Goal: Navigation & Orientation: Understand site structure

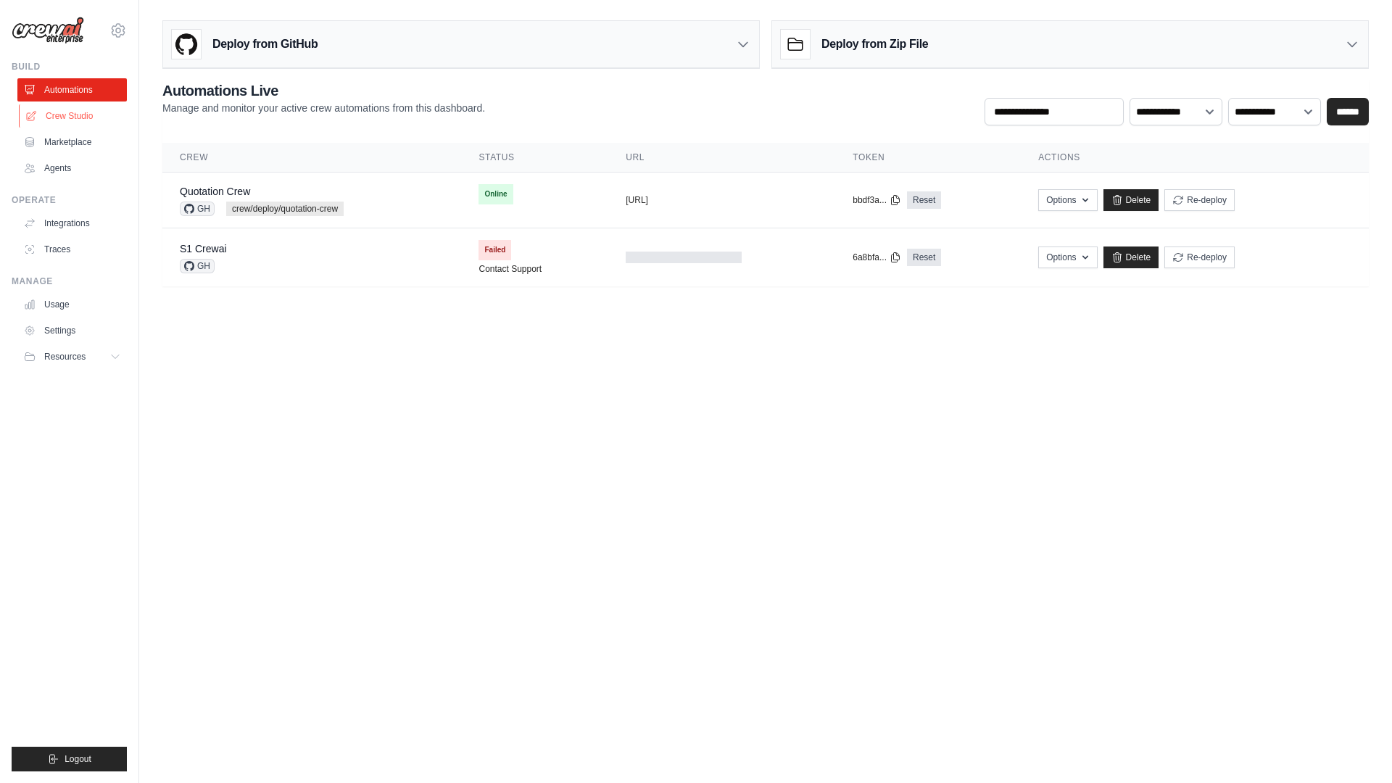
click at [93, 120] on link "Crew Studio" at bounding box center [73, 115] width 109 height 23
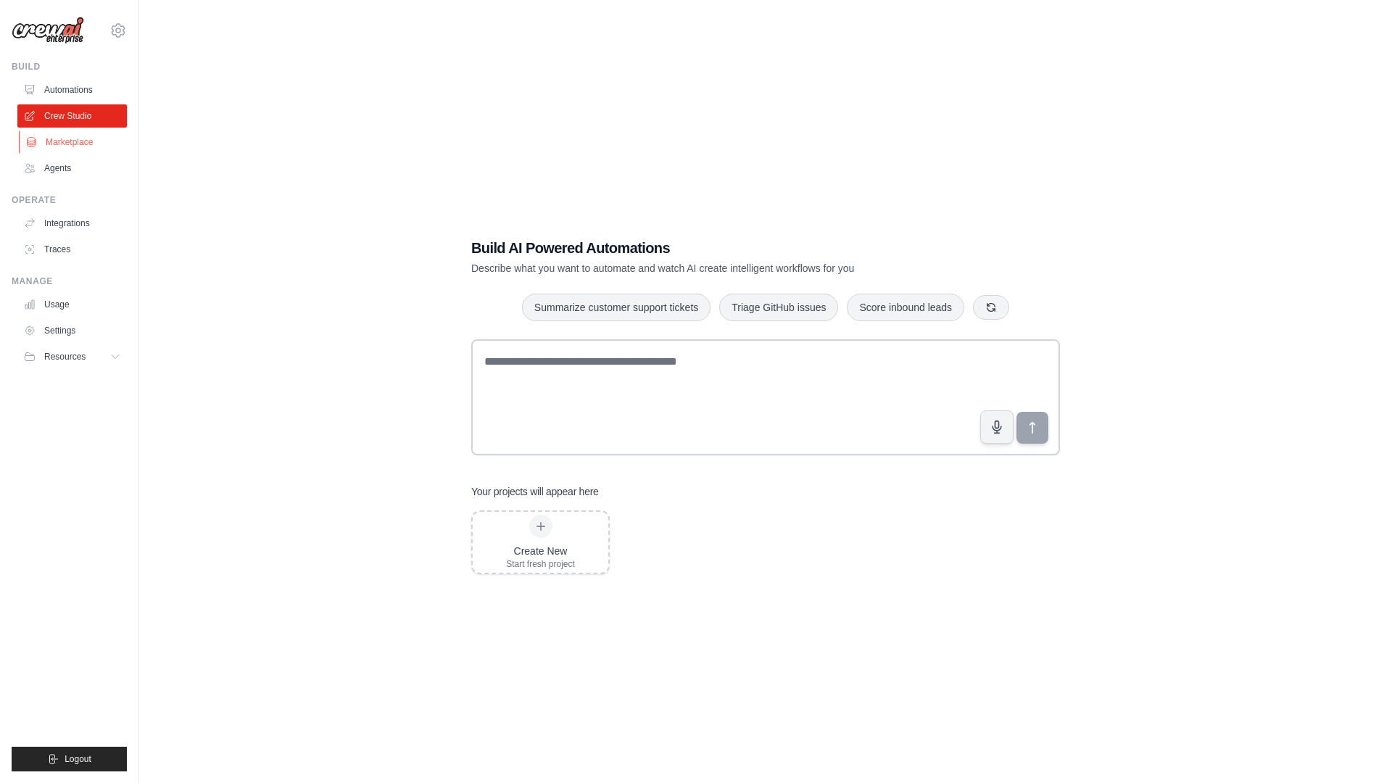
click at [104, 142] on link "Marketplace" at bounding box center [73, 141] width 109 height 23
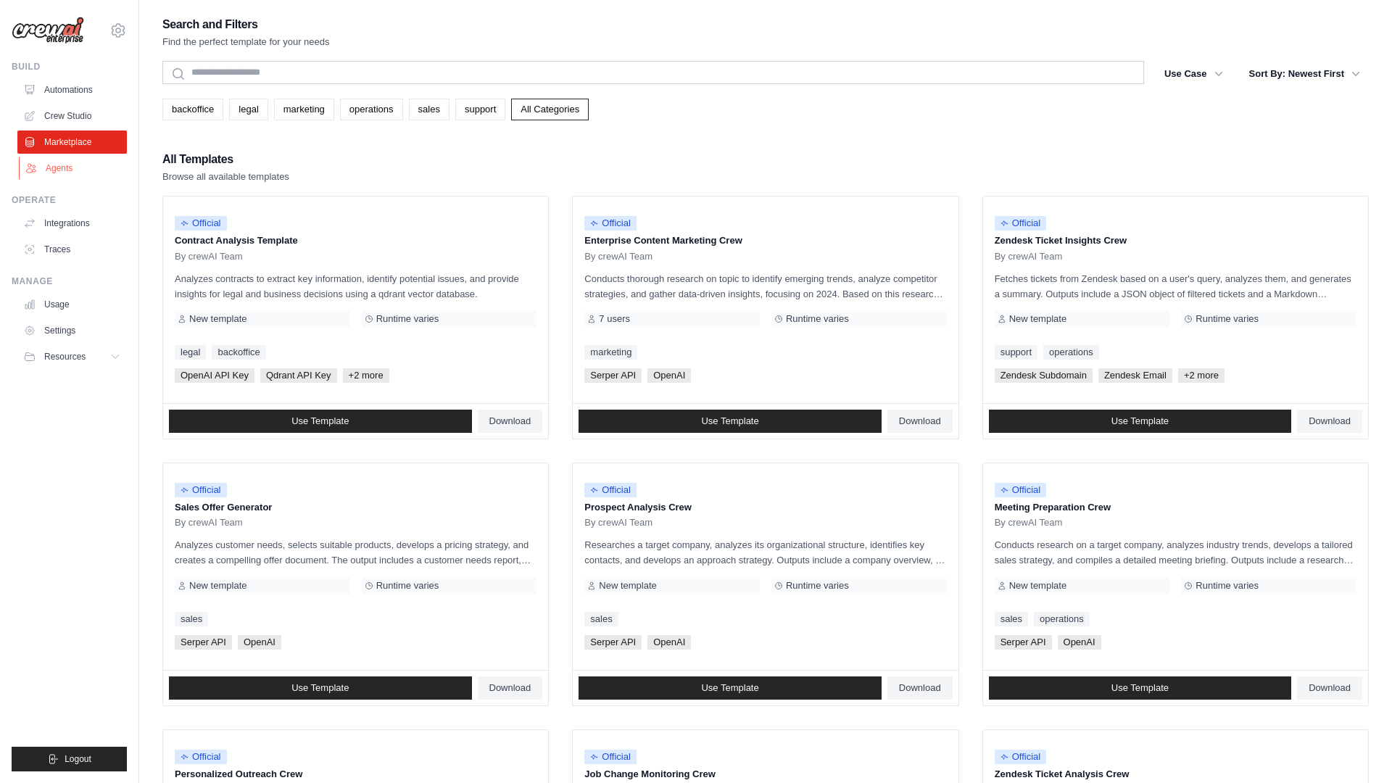
click at [101, 168] on link "Agents" at bounding box center [73, 168] width 109 height 23
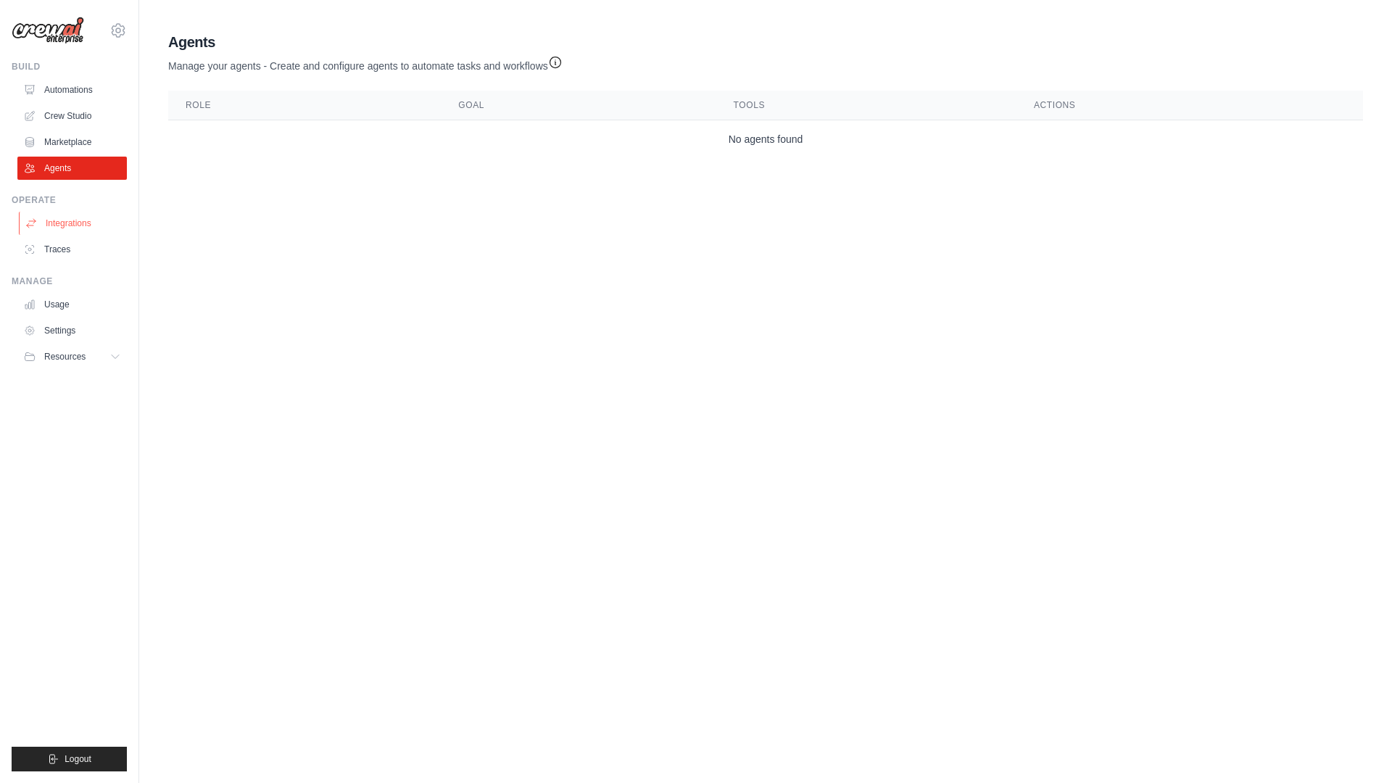
click at [105, 224] on link "Integrations" at bounding box center [73, 223] width 109 height 23
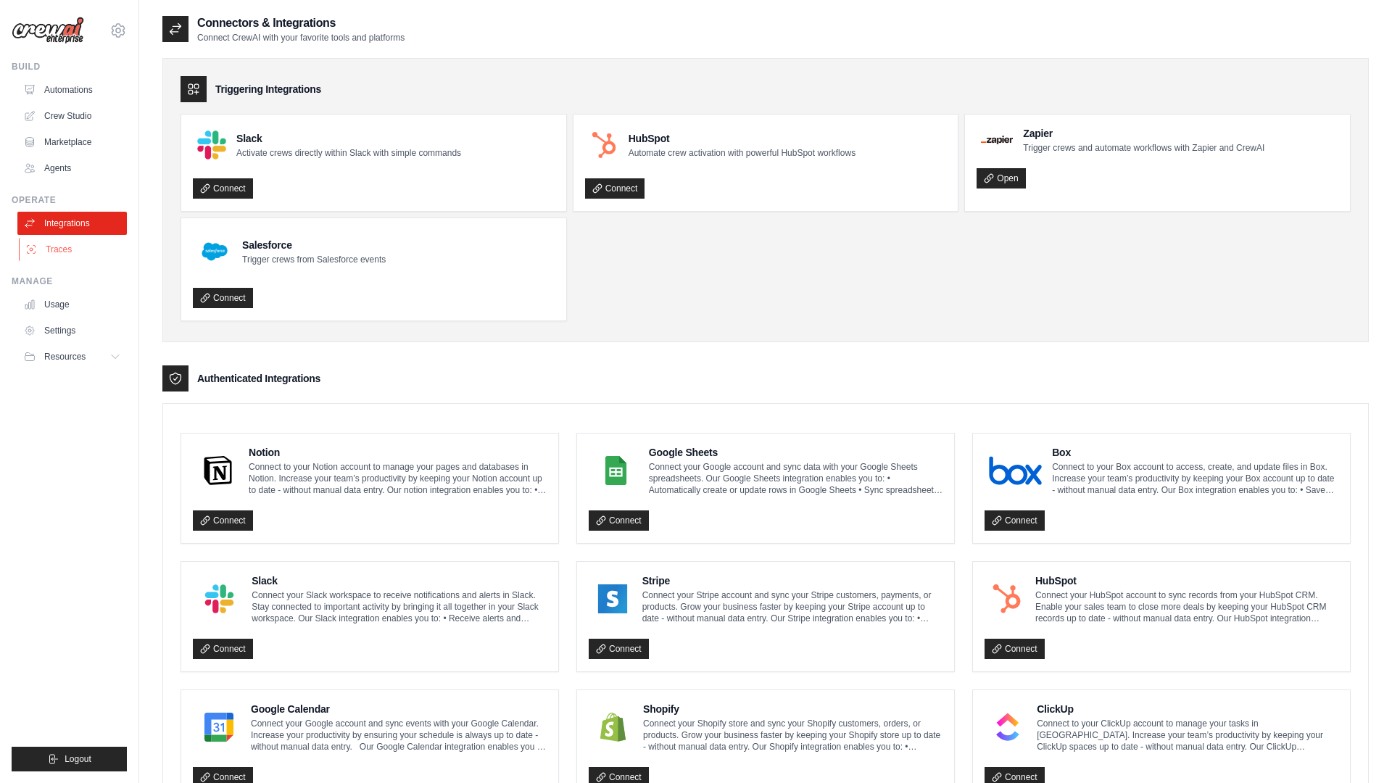
click at [94, 249] on link "Traces" at bounding box center [73, 249] width 109 height 23
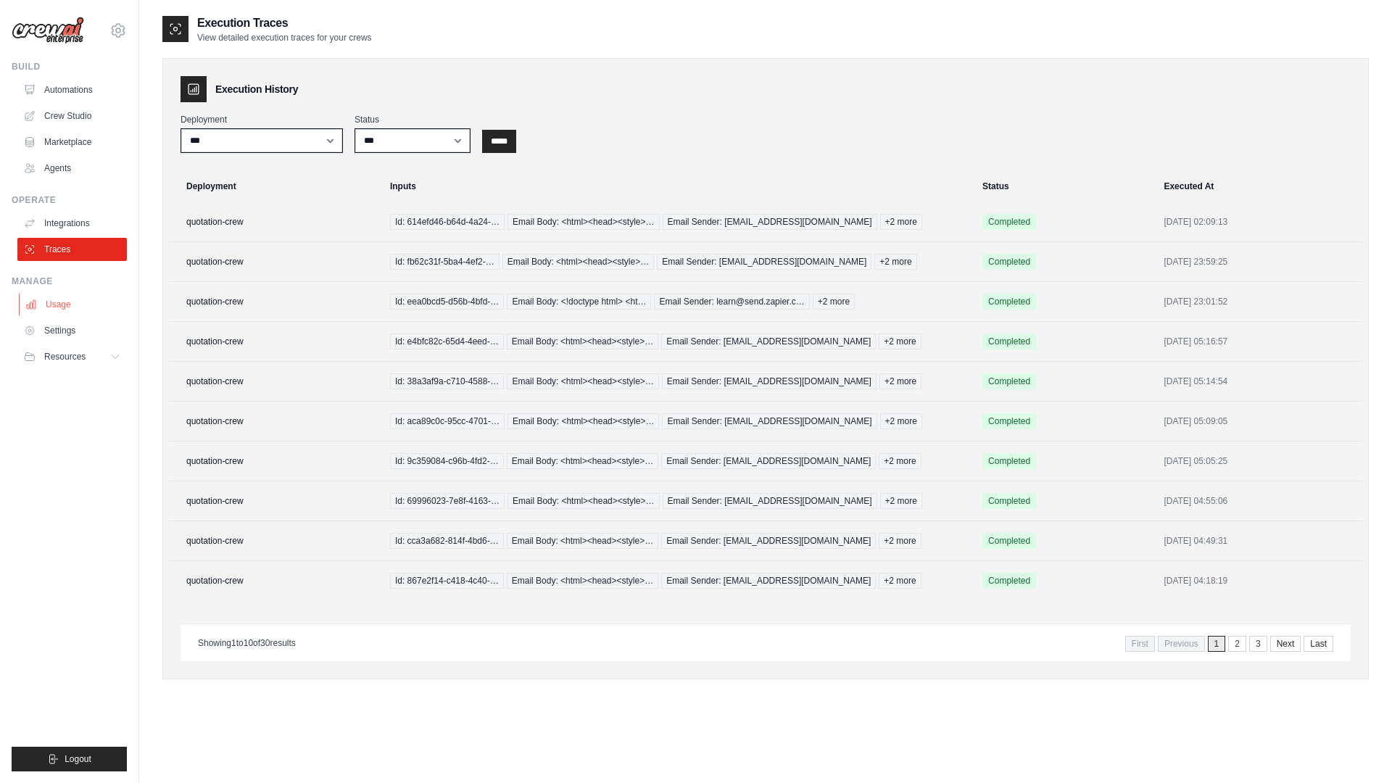
click at [84, 298] on link "Usage" at bounding box center [73, 304] width 109 height 23
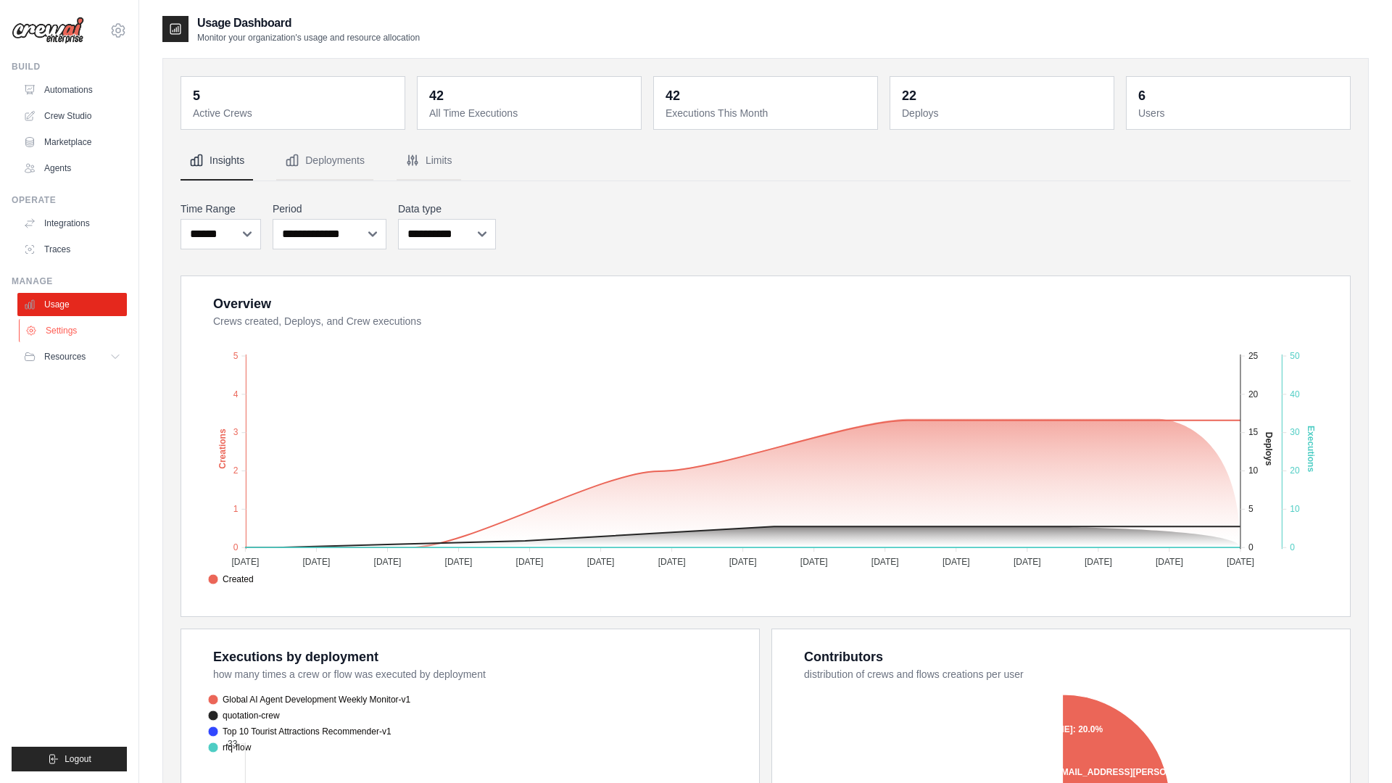
click at [91, 334] on link "Settings" at bounding box center [73, 330] width 109 height 23
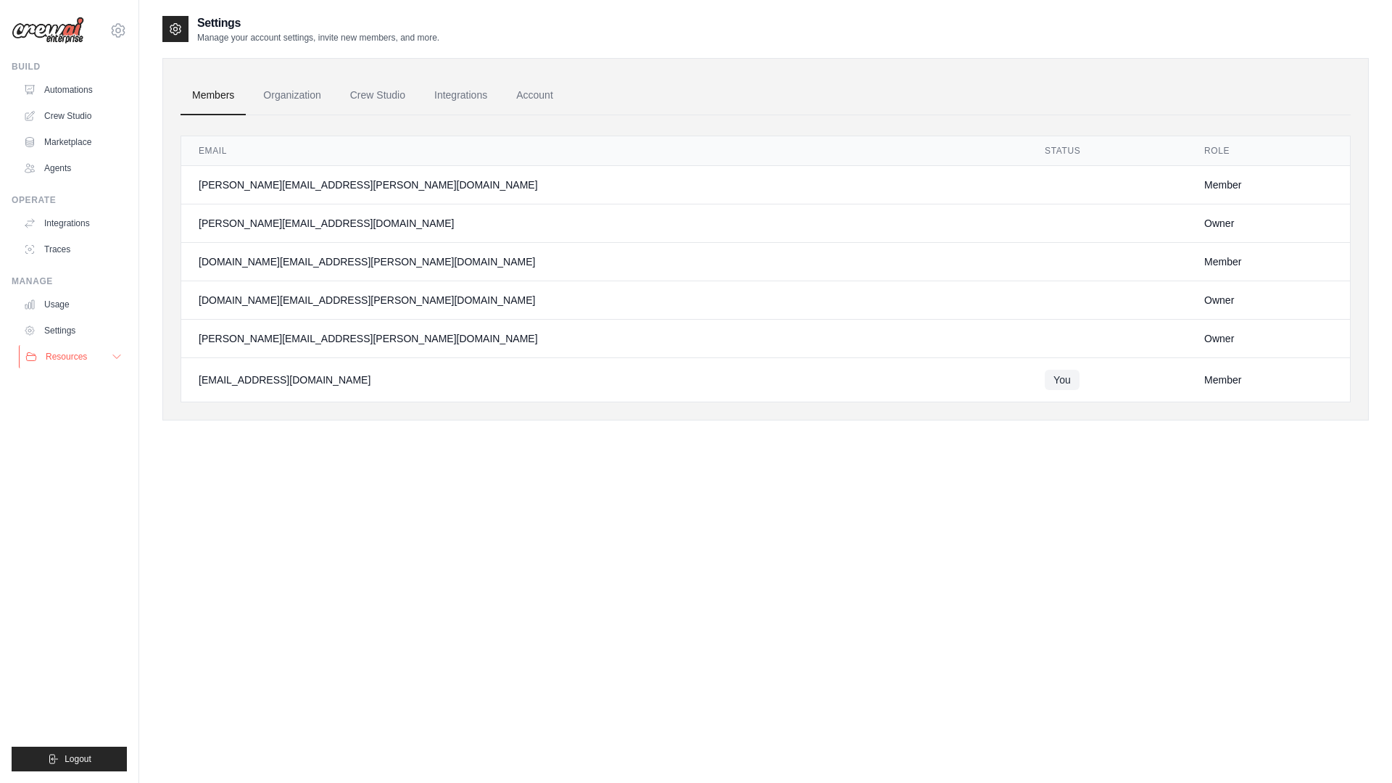
click at [87, 360] on button "Resources" at bounding box center [73, 356] width 109 height 23
click at [71, 86] on link "Automations" at bounding box center [73, 89] width 109 height 23
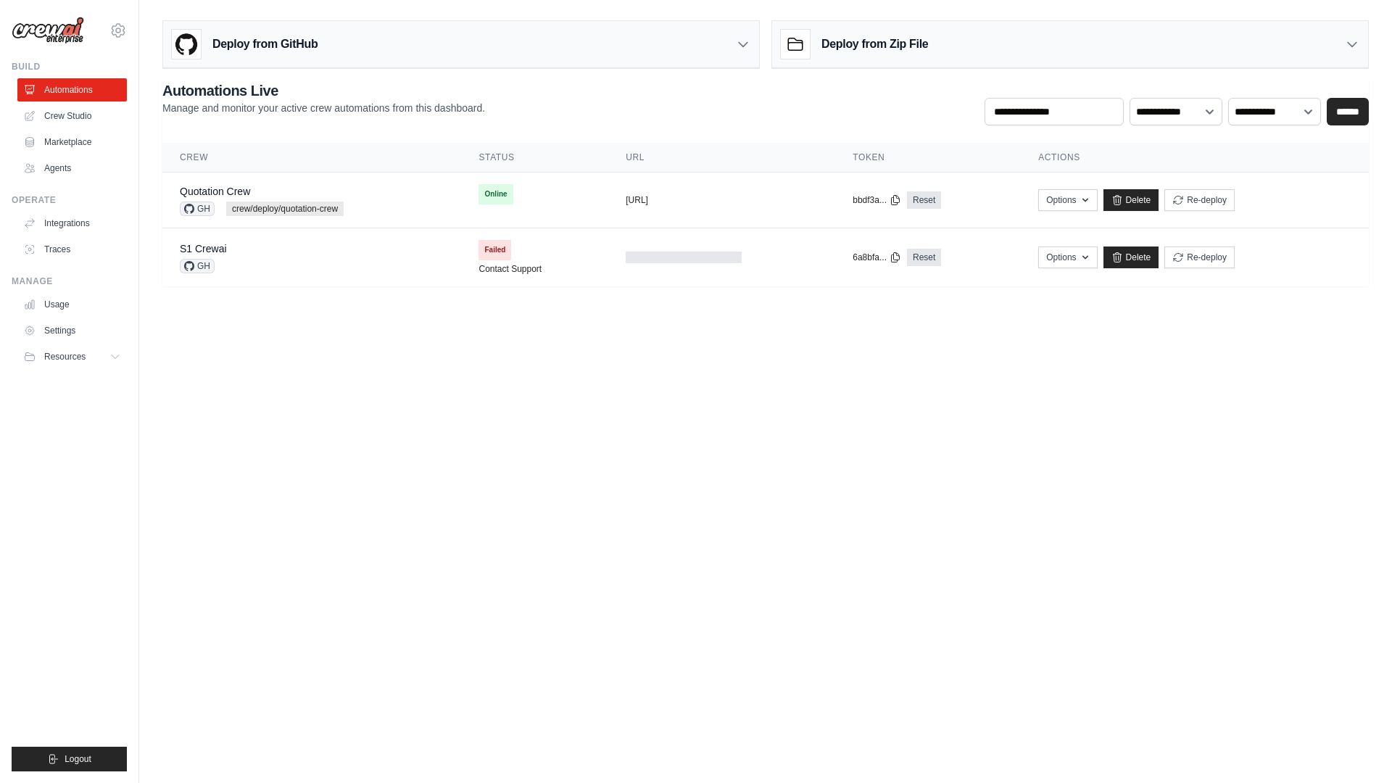
click at [394, 369] on body "[EMAIL_ADDRESS][DOMAIN_NAME] Settings Build Automations Crew Studio" at bounding box center [696, 391] width 1392 height 783
click at [88, 355] on button "Resources" at bounding box center [73, 356] width 109 height 23
click at [96, 385] on span "Documentation" at bounding box center [80, 382] width 59 height 12
click at [72, 220] on link "Integrations" at bounding box center [73, 223] width 109 height 23
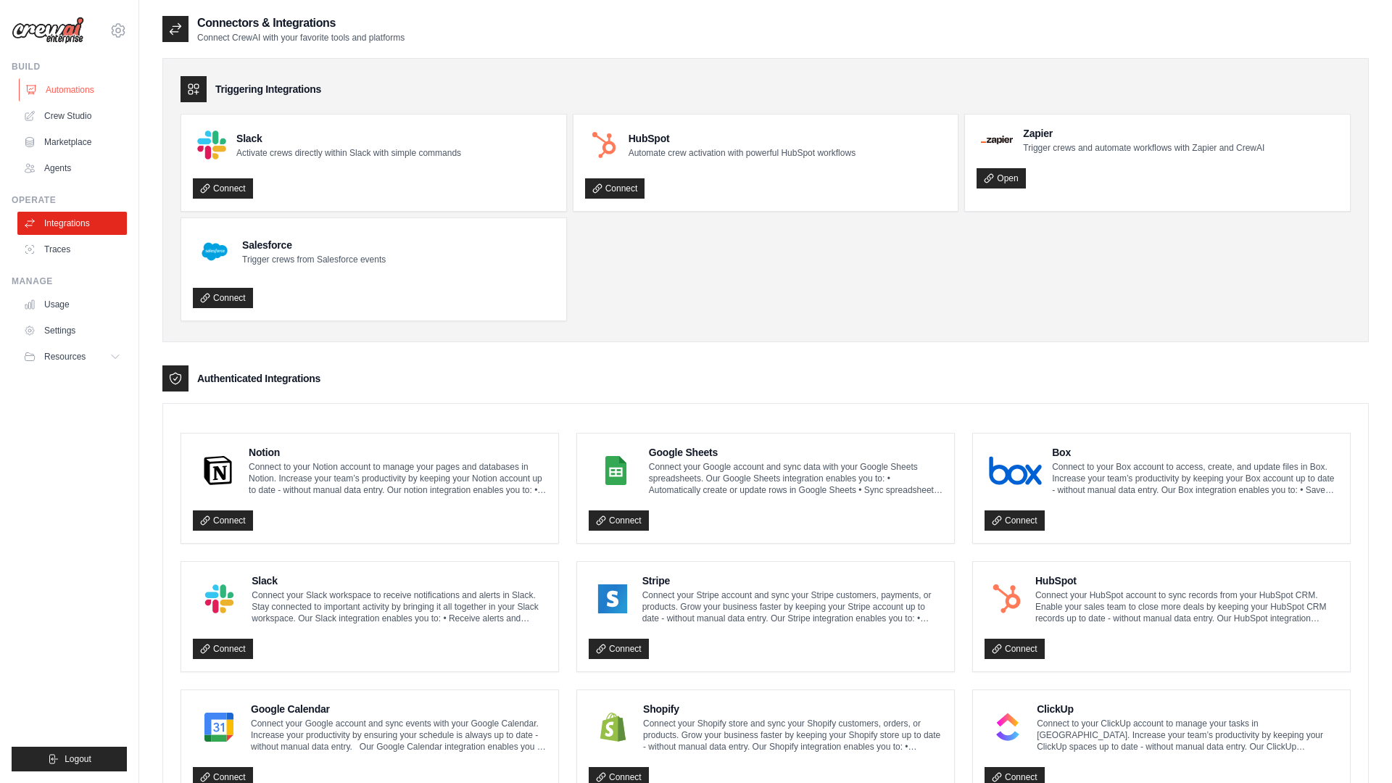
click at [88, 93] on link "Automations" at bounding box center [73, 89] width 109 height 23
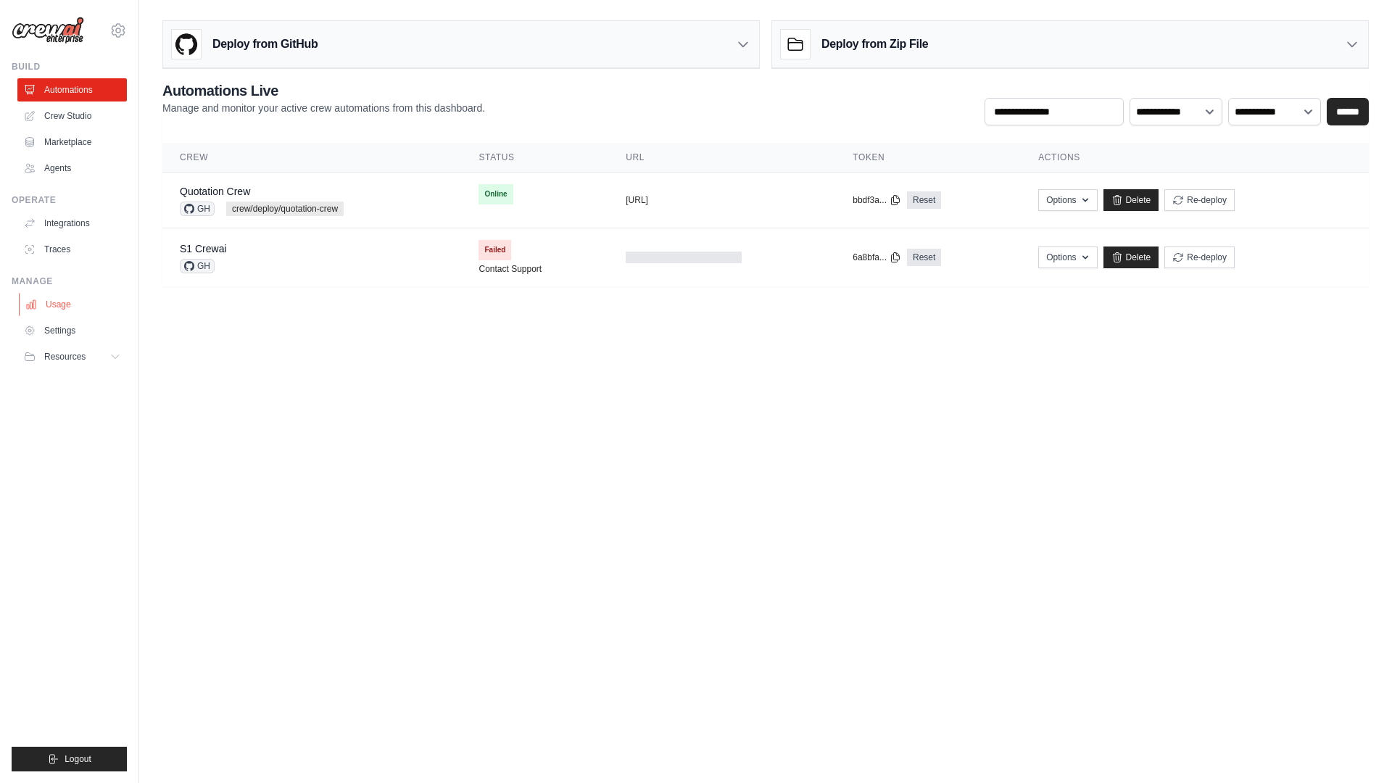
click at [68, 310] on link "Usage" at bounding box center [73, 304] width 109 height 23
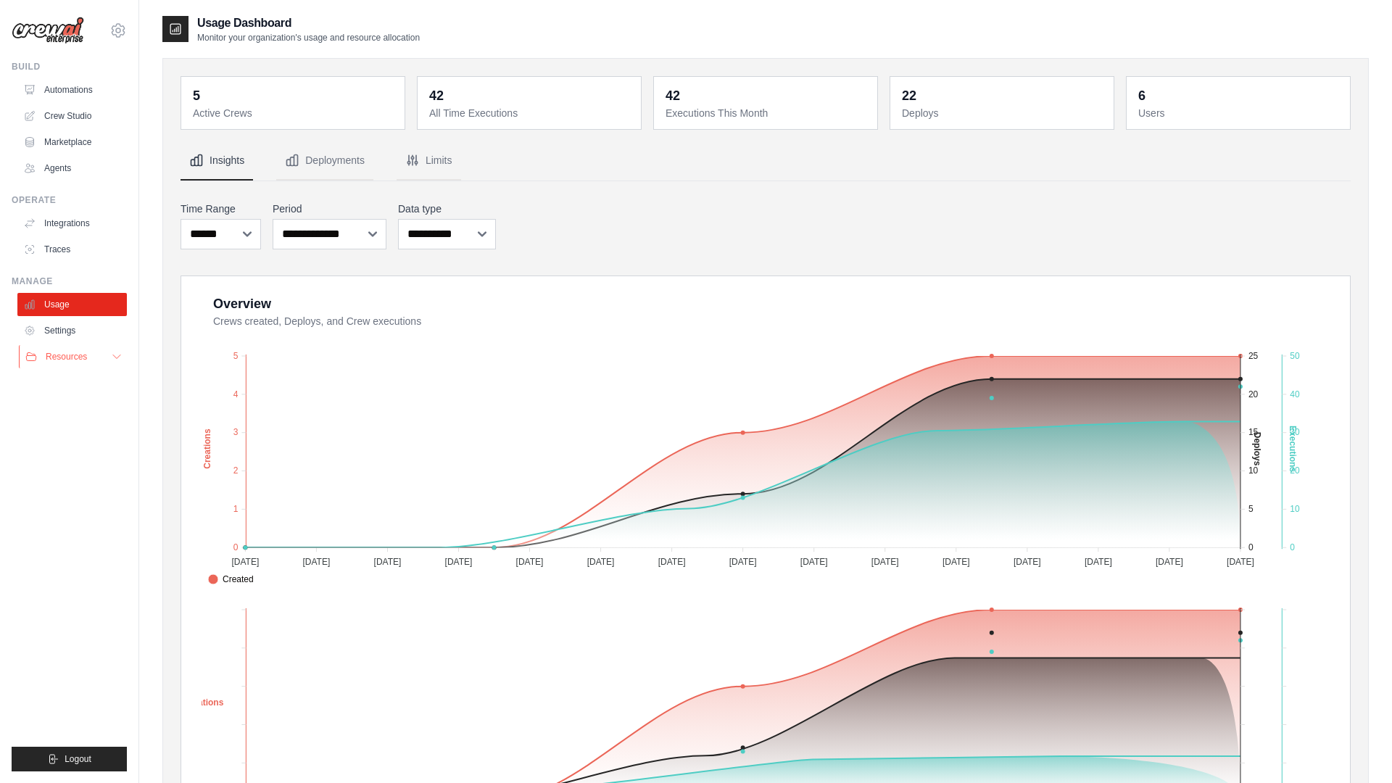
click at [80, 357] on span "Resources" at bounding box center [66, 357] width 41 height 12
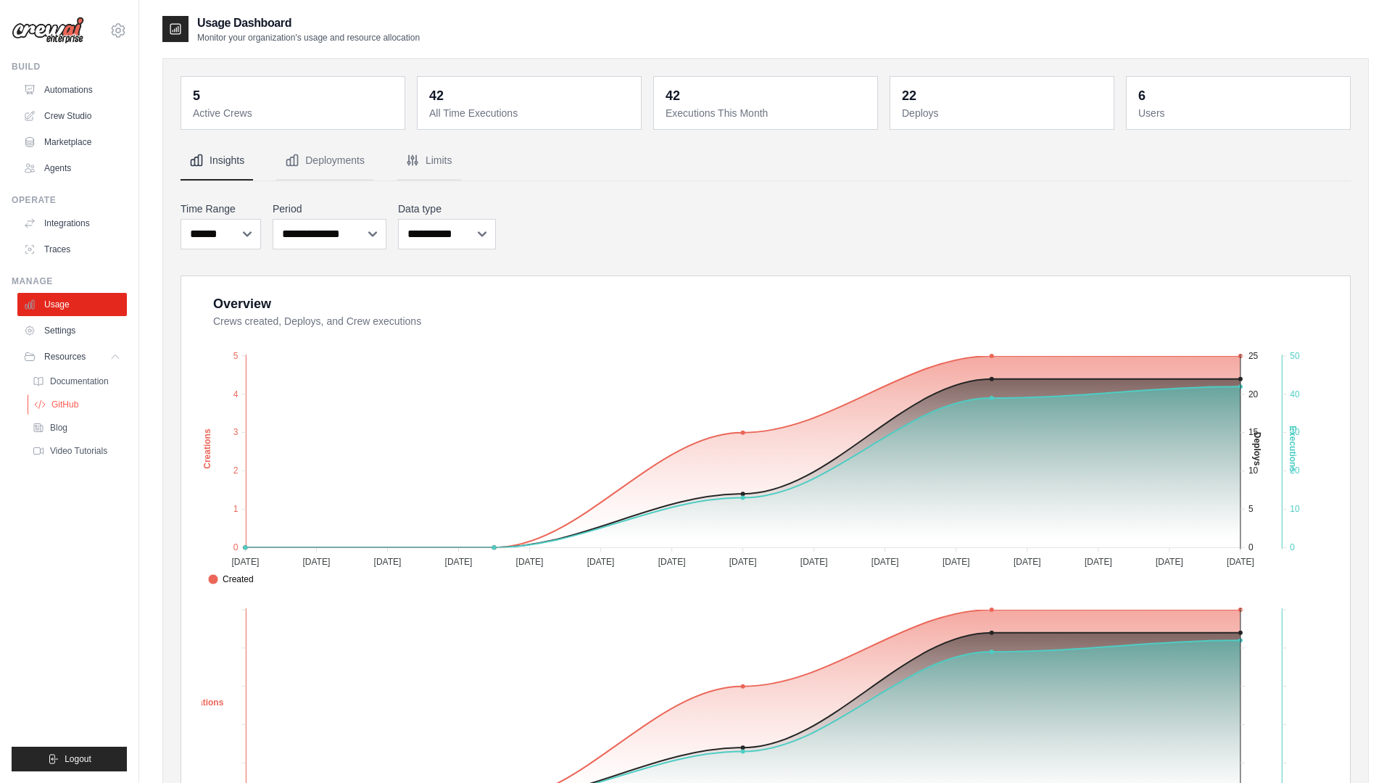
click at [80, 400] on link "GitHub" at bounding box center [78, 404] width 101 height 20
